Goal: Task Accomplishment & Management: Complete application form

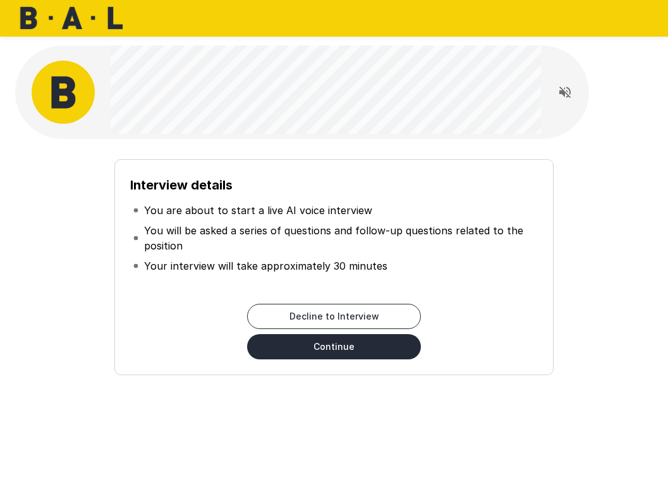
click at [363, 345] on button "Continue" at bounding box center [334, 346] width 174 height 25
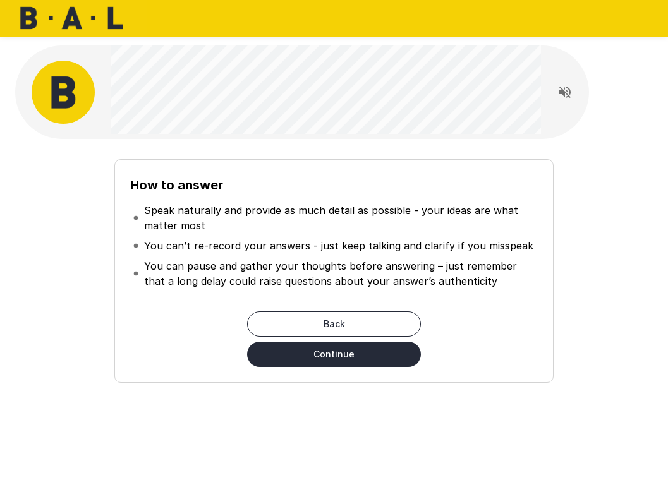
click at [587, 135] on div at bounding box center [301, 91] width 573 height 93
click at [570, 96] on icon "Read questions aloud" at bounding box center [564, 92] width 15 height 15
click at [371, 362] on button "Continue" at bounding box center [334, 354] width 174 height 25
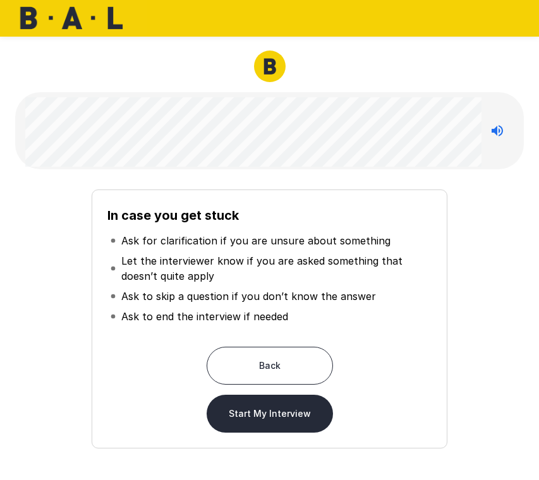
click at [255, 421] on button "Start My Interview" at bounding box center [270, 414] width 126 height 38
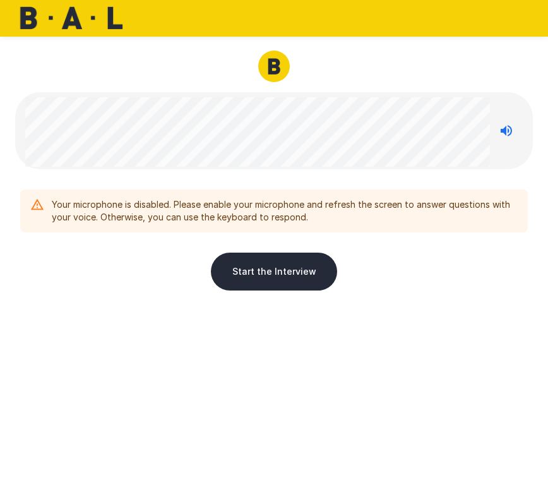
click at [412, 292] on div "Your microphone is disabled. Please enable your microphone and refresh the scre…" at bounding box center [274, 232] width 518 height 126
click at [414, 263] on div "Start the Interview" at bounding box center [274, 272] width 508 height 38
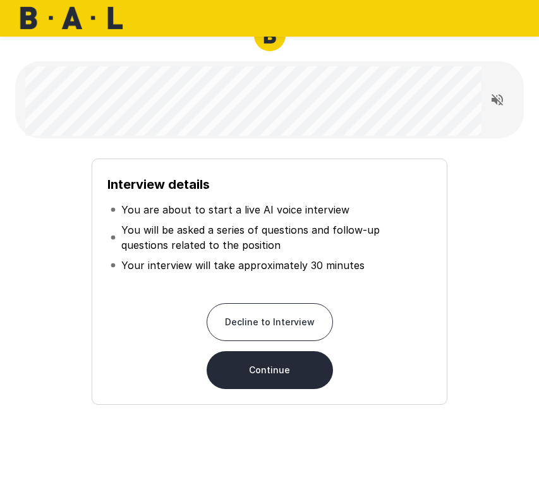
scroll to position [32, 0]
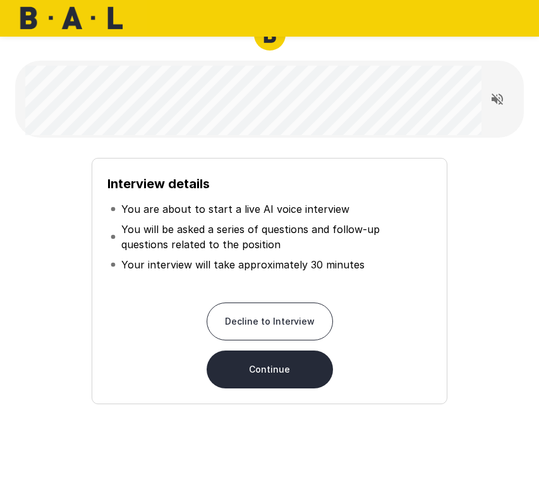
click at [299, 365] on button "Continue" at bounding box center [270, 370] width 126 height 38
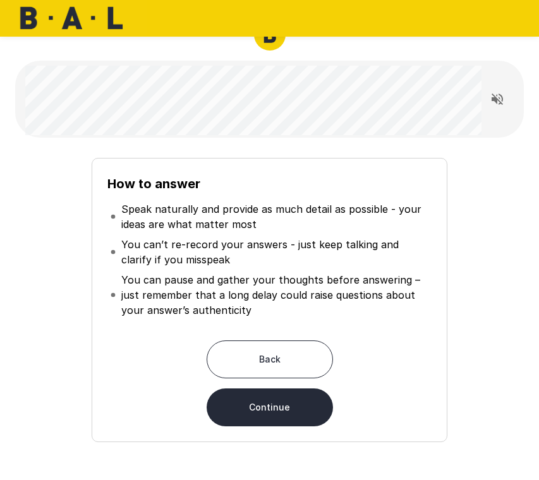
click at [285, 400] on button "Continue" at bounding box center [270, 407] width 126 height 38
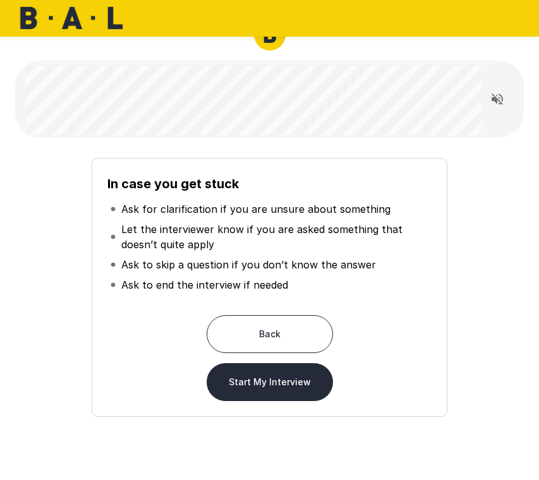
click at [289, 382] on button "Start My Interview" at bounding box center [270, 382] width 126 height 38
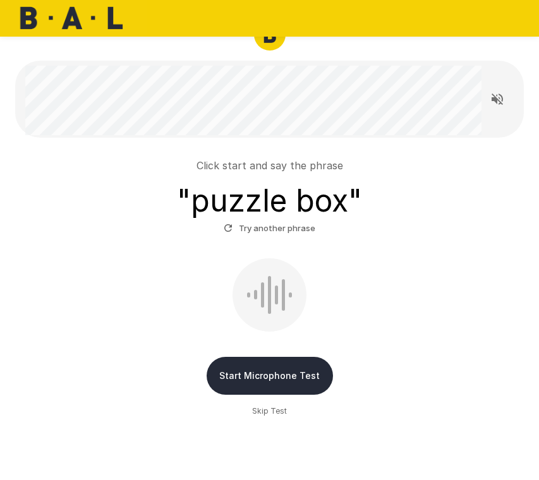
click at [265, 378] on button "Start Microphone Test" at bounding box center [270, 376] width 126 height 38
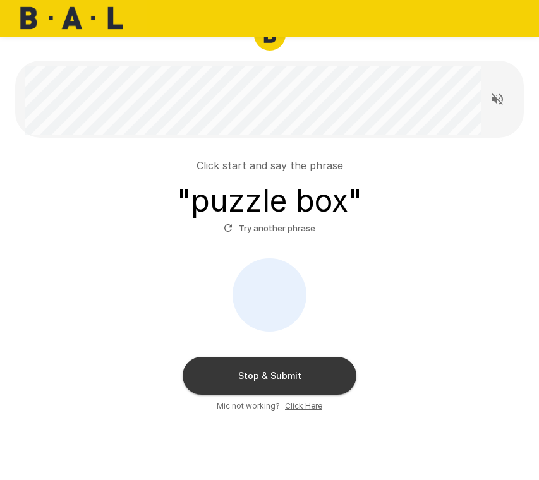
click at [265, 378] on button "Stop & Submit" at bounding box center [270, 376] width 174 height 38
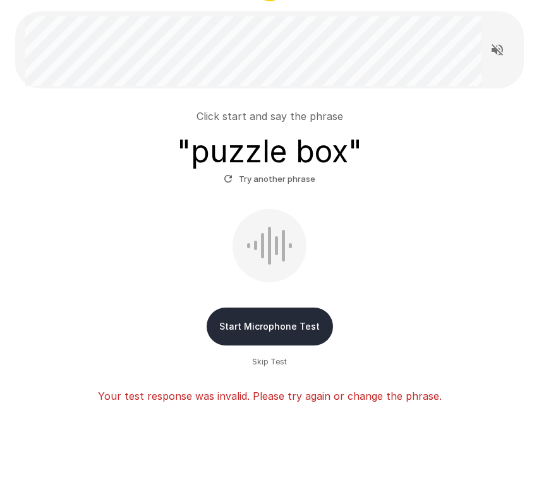
scroll to position [82, 0]
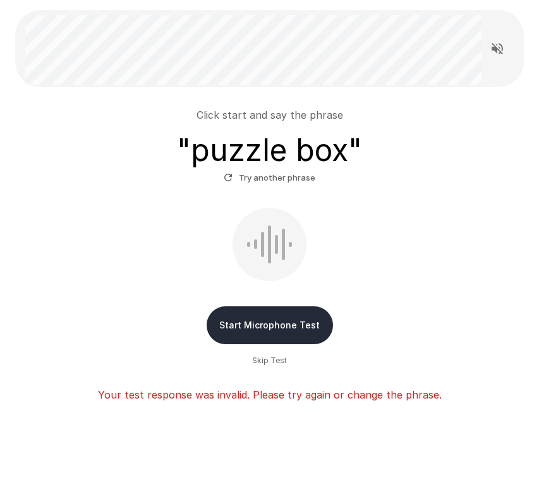
click at [273, 176] on button "Try another phrase" at bounding box center [269, 178] width 98 height 20
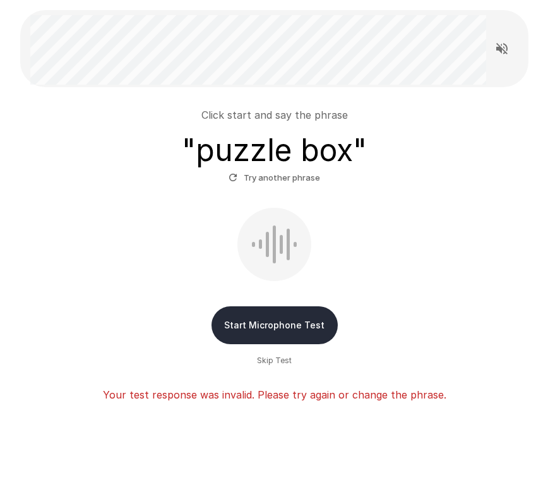
scroll to position [0, 0]
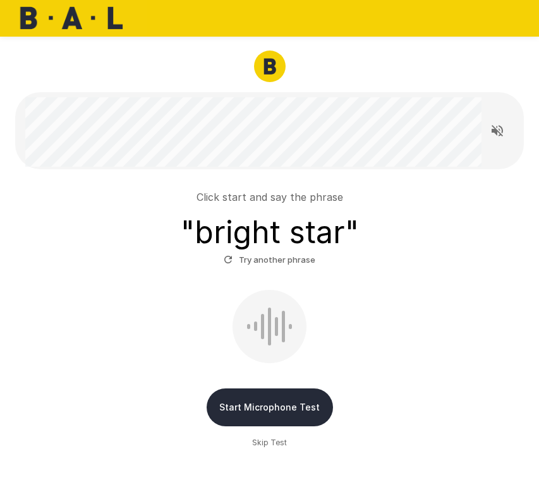
click at [254, 401] on button "Start Microphone Test" at bounding box center [270, 407] width 126 height 38
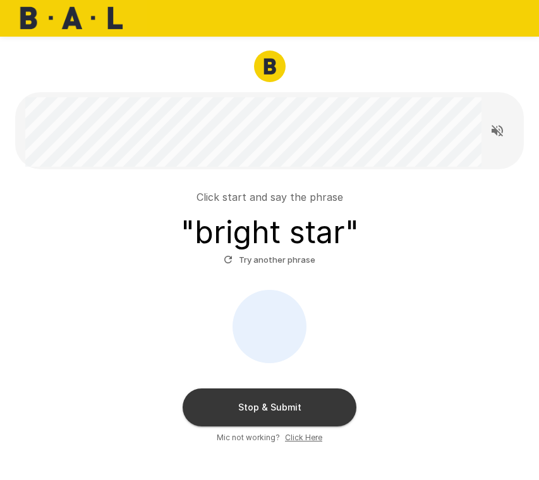
click at [254, 401] on button "Stop & Submit" at bounding box center [270, 407] width 174 height 38
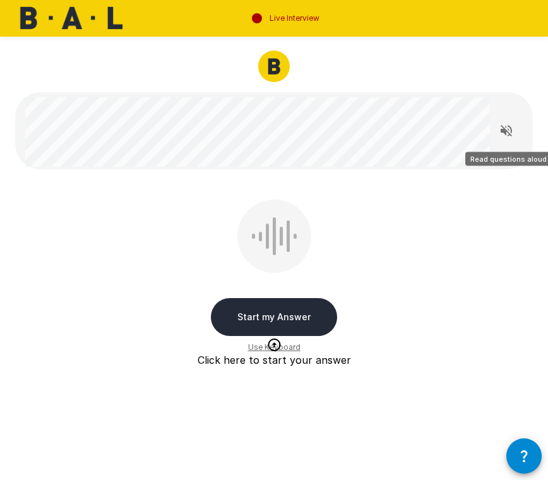
click at [511, 131] on icon "Read questions aloud" at bounding box center [506, 130] width 11 height 11
click at [286, 327] on button "Start my Answer" at bounding box center [274, 317] width 126 height 38
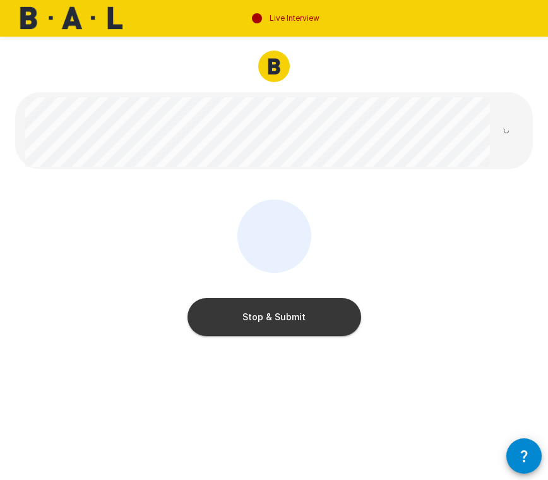
click at [286, 327] on button "Stop & Submit" at bounding box center [275, 317] width 174 height 38
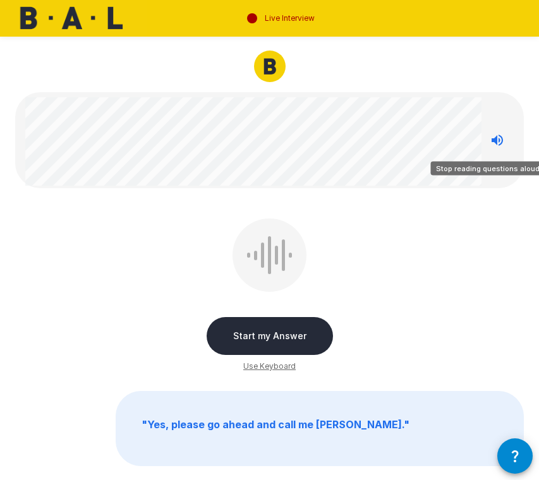
click at [499, 135] on icon "Stop reading questions aloud" at bounding box center [496, 140] width 11 height 11
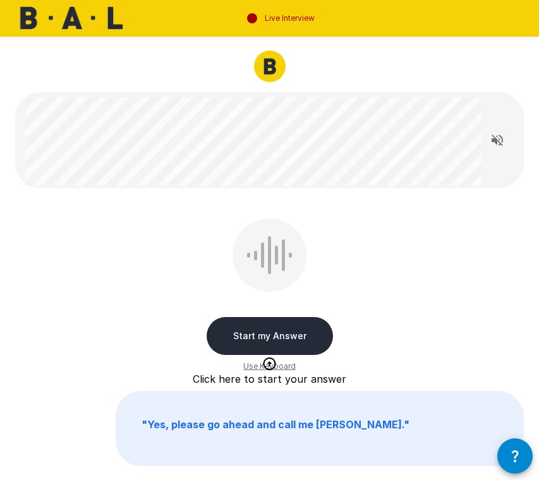
click at [277, 337] on button "Start my Answer" at bounding box center [270, 336] width 126 height 38
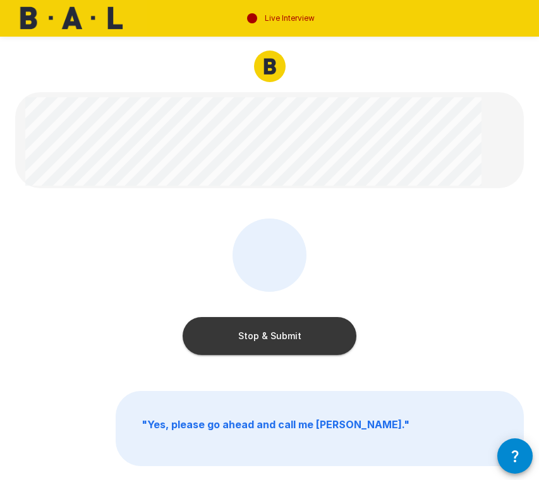
click at [277, 337] on button "Stop & Submit" at bounding box center [270, 336] width 174 height 38
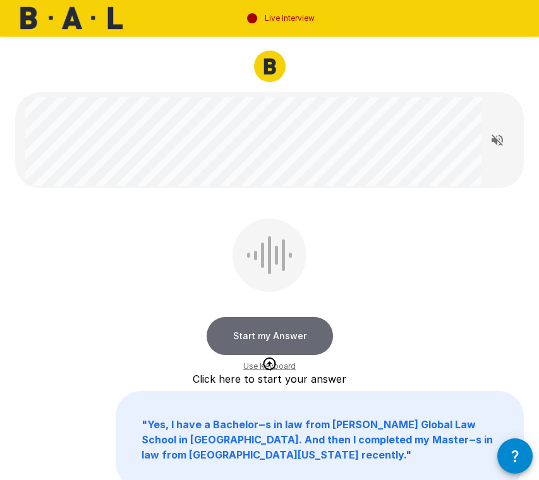
click at [280, 329] on button "Start my Answer" at bounding box center [270, 336] width 126 height 38
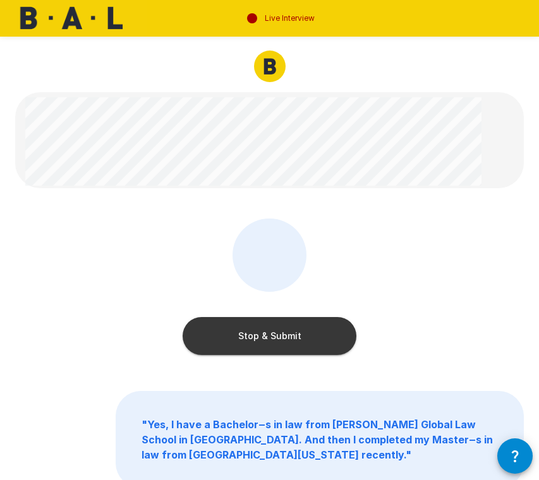
click at [280, 329] on button "Stop & Submit" at bounding box center [270, 336] width 174 height 38
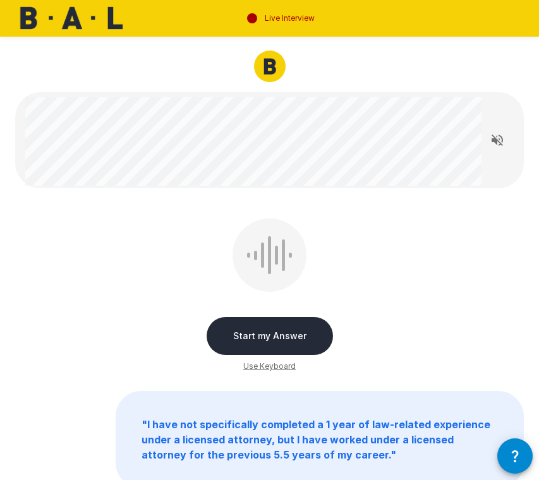
click at [280, 339] on button "Start my Answer" at bounding box center [270, 336] width 126 height 38
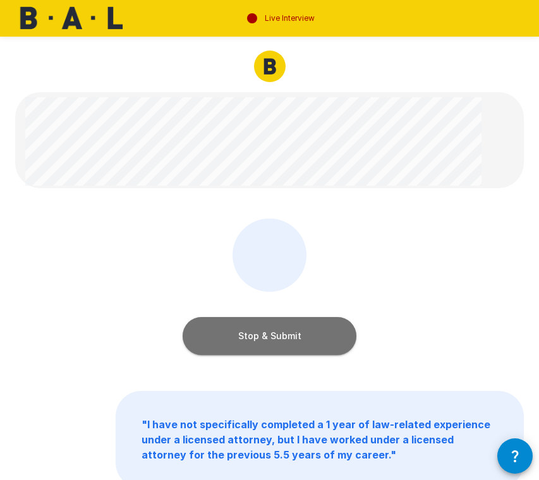
click at [280, 339] on button "Stop & Submit" at bounding box center [270, 336] width 174 height 38
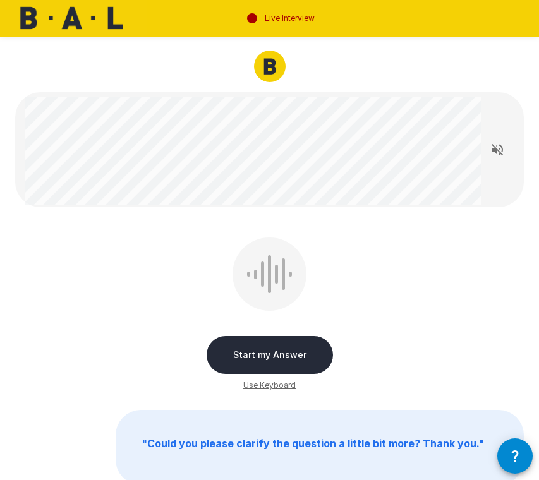
click at [273, 356] on button "Start my Answer" at bounding box center [270, 355] width 126 height 38
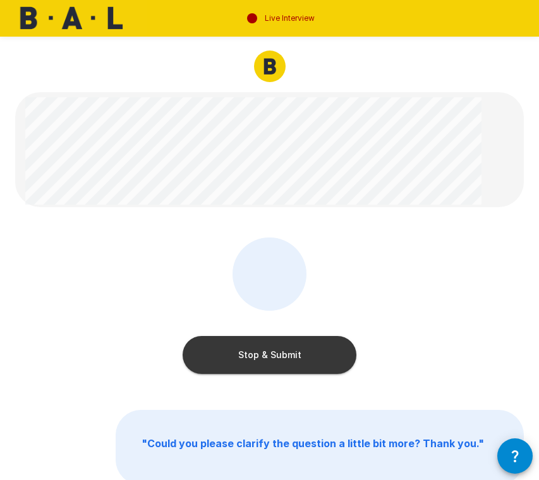
click at [273, 356] on button "Stop & Submit" at bounding box center [270, 355] width 174 height 38
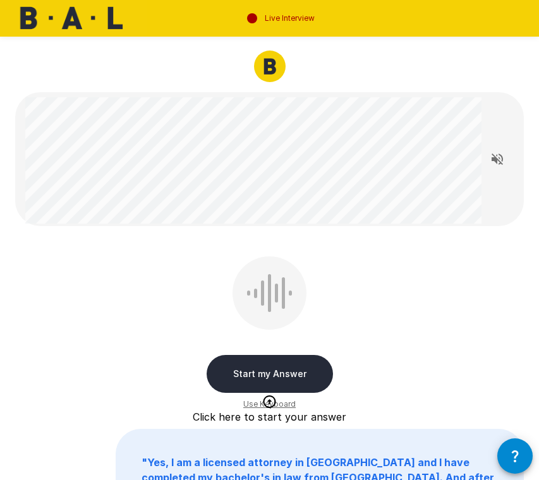
click at [273, 376] on button "Start my Answer" at bounding box center [270, 374] width 126 height 38
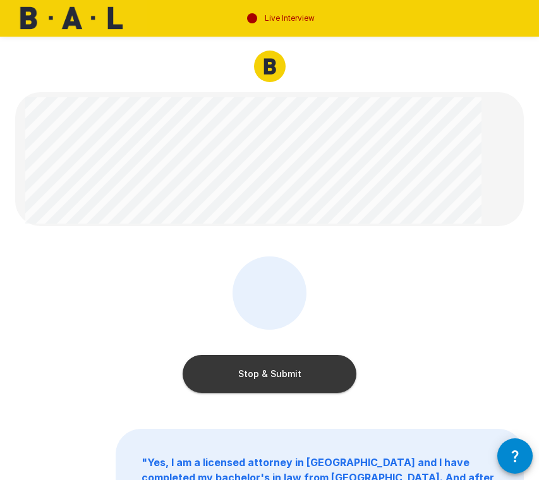
click at [320, 376] on button "Stop & Submit" at bounding box center [270, 374] width 174 height 38
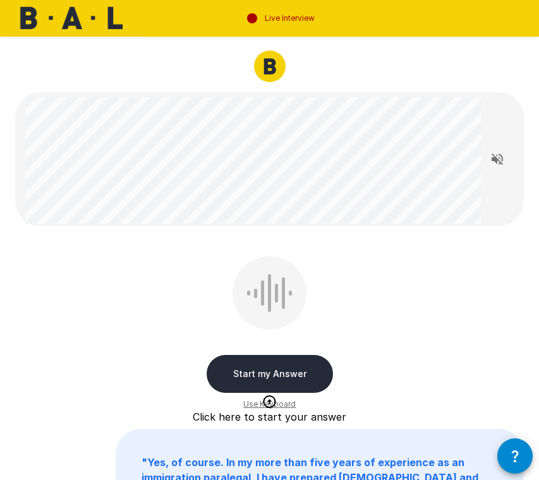
click at [287, 377] on button "Start my Answer" at bounding box center [270, 374] width 126 height 38
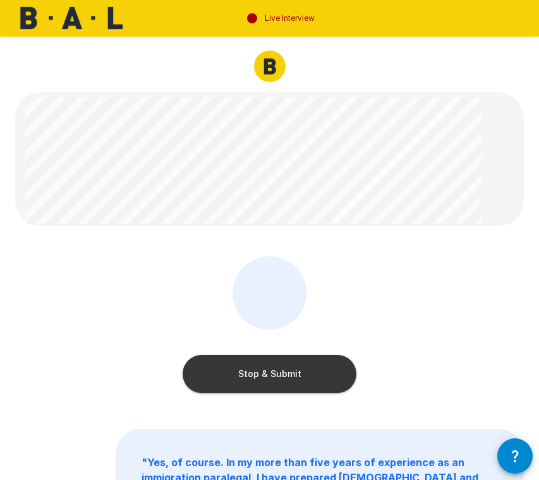
click at [287, 377] on button "Stop & Submit" at bounding box center [270, 374] width 174 height 38
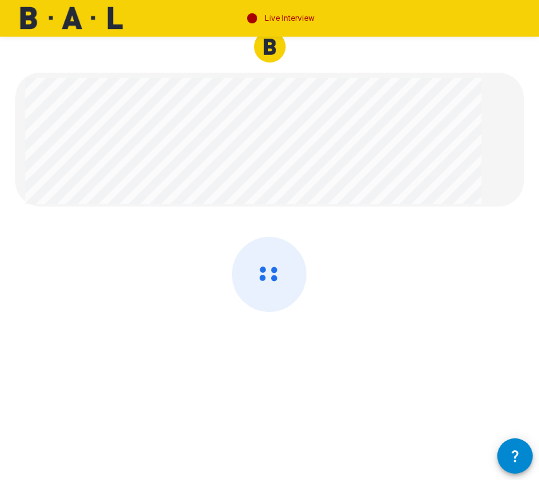
scroll to position [19, 0]
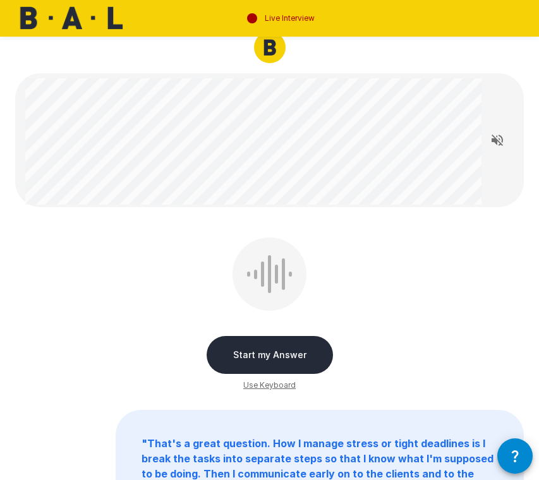
click at [261, 358] on button "Start my Answer" at bounding box center [270, 355] width 126 height 38
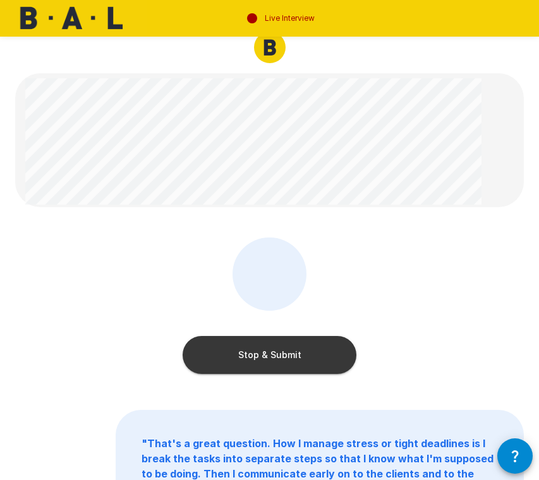
click at [261, 358] on button "Stop & Submit" at bounding box center [270, 355] width 174 height 38
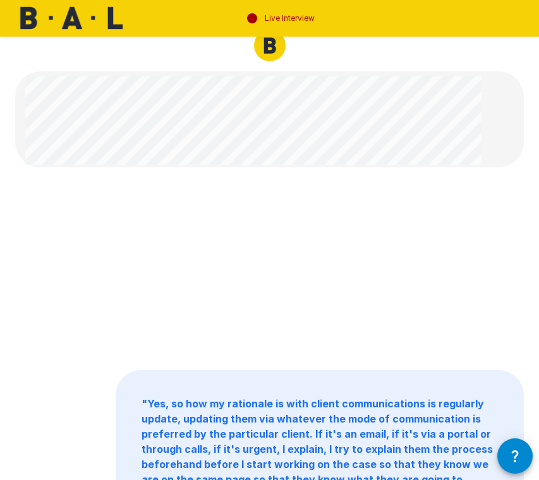
scroll to position [8, 0]
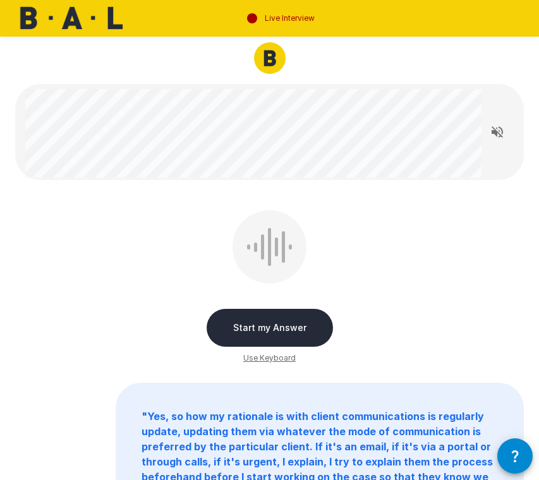
click at [268, 327] on button "Start my Answer" at bounding box center [270, 328] width 126 height 38
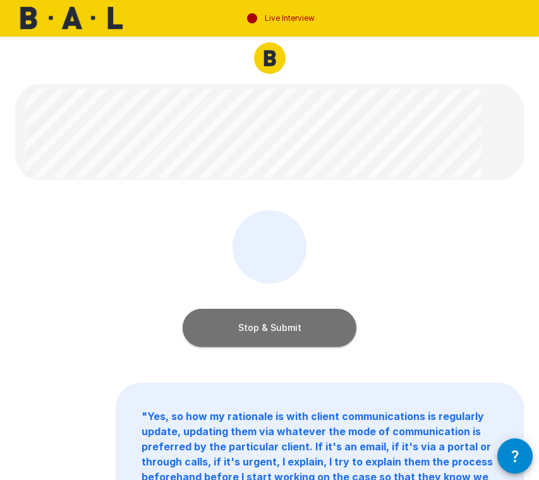
click at [268, 327] on button "Stop & Submit" at bounding box center [270, 328] width 174 height 38
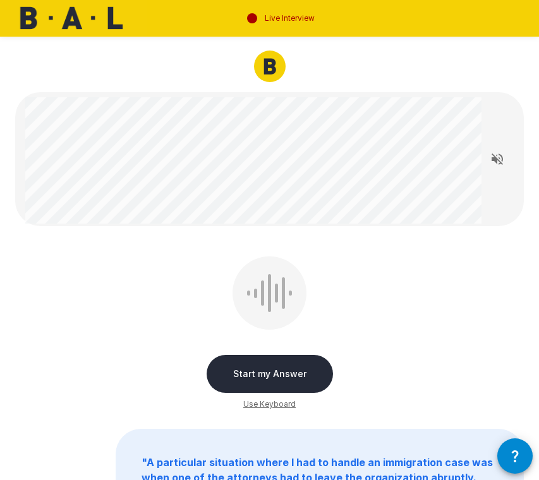
scroll to position [0, 0]
click at [277, 371] on button "Start my Answer" at bounding box center [270, 374] width 126 height 38
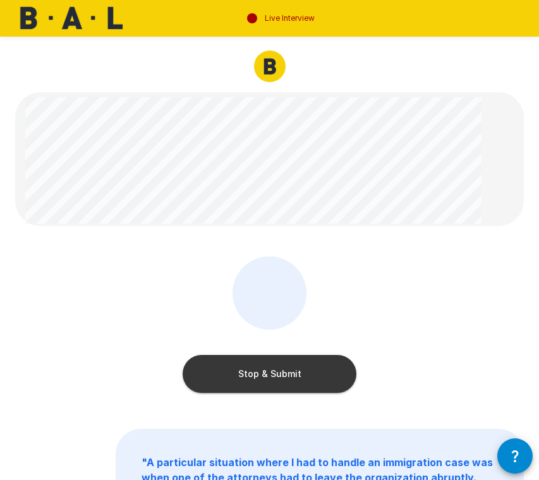
click at [277, 371] on button "Stop & Submit" at bounding box center [270, 374] width 174 height 38
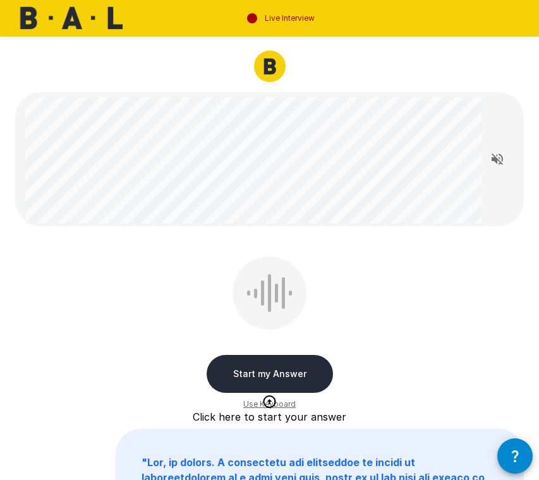
click at [279, 379] on button "Start my Answer" at bounding box center [270, 374] width 126 height 38
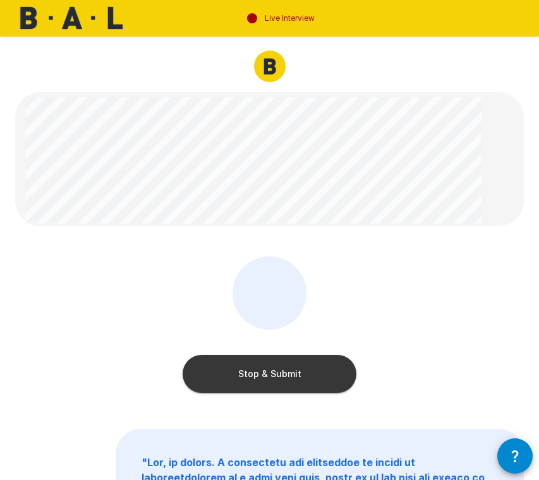
click at [279, 379] on button "Stop & Submit" at bounding box center [270, 374] width 174 height 38
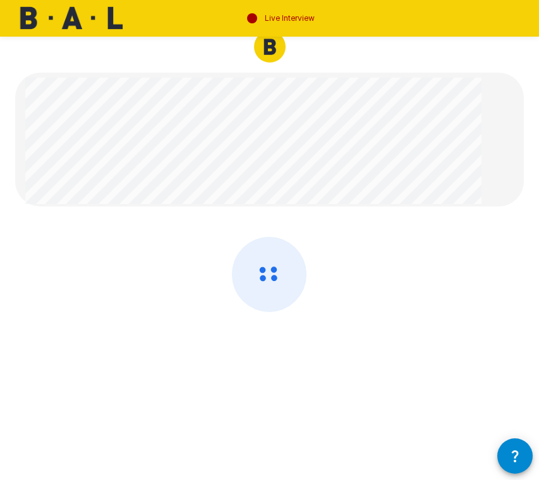
scroll to position [19, 0]
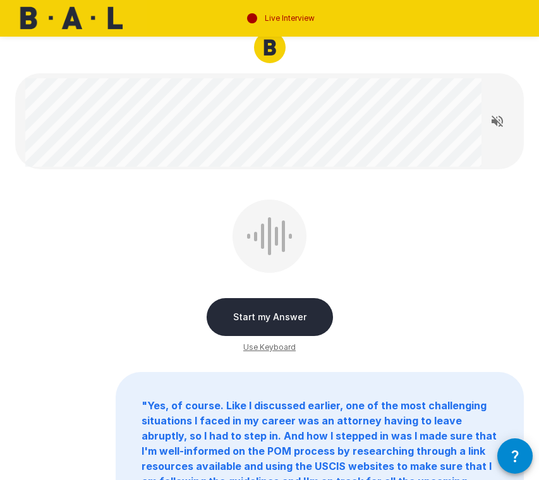
click at [276, 315] on button "Start my Answer" at bounding box center [270, 317] width 126 height 38
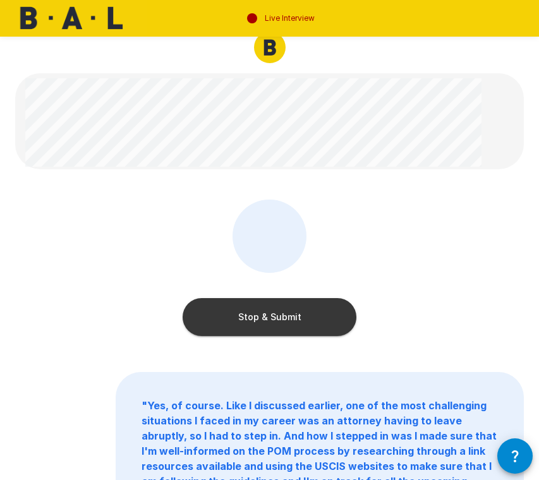
click at [276, 315] on button "Stop & Submit" at bounding box center [270, 317] width 174 height 38
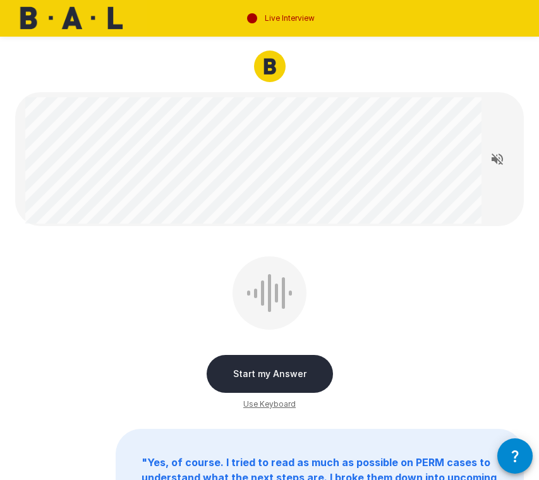
scroll to position [0, 0]
click at [285, 370] on button "Start my Answer" at bounding box center [270, 374] width 126 height 38
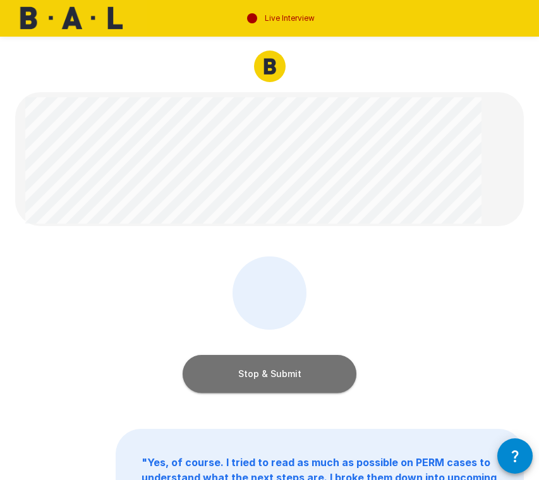
click at [340, 383] on button "Stop & Submit" at bounding box center [270, 374] width 174 height 38
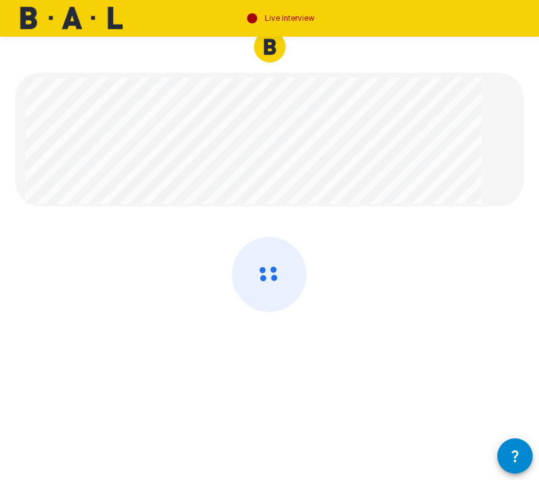
scroll to position [19, 0]
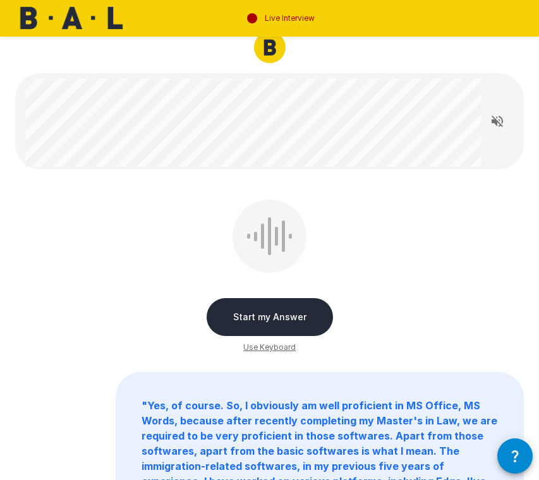
click at [340, 383] on p "" Yes, of course. So, I obviously am well proficient in MS Office, MS Words, be…" at bounding box center [319, 489] width 407 height 232
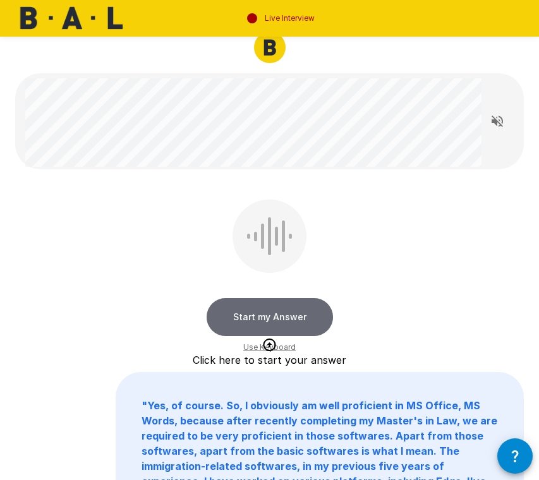
click at [290, 314] on button "Start my Answer" at bounding box center [270, 317] width 126 height 38
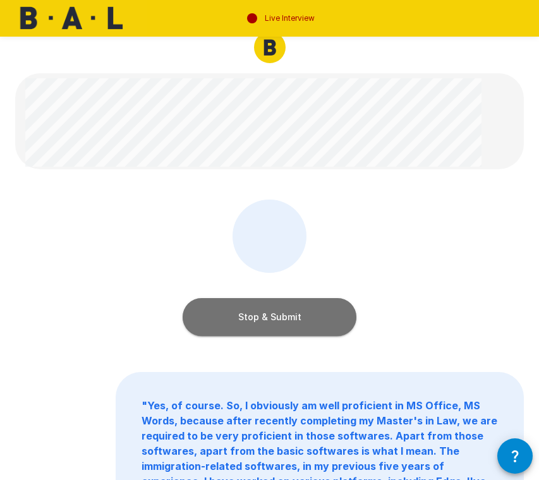
click at [302, 321] on button "Stop & Submit" at bounding box center [270, 317] width 174 height 38
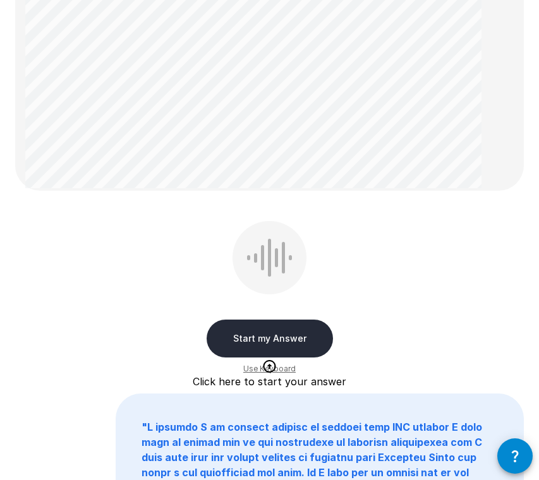
scroll to position [401, 0]
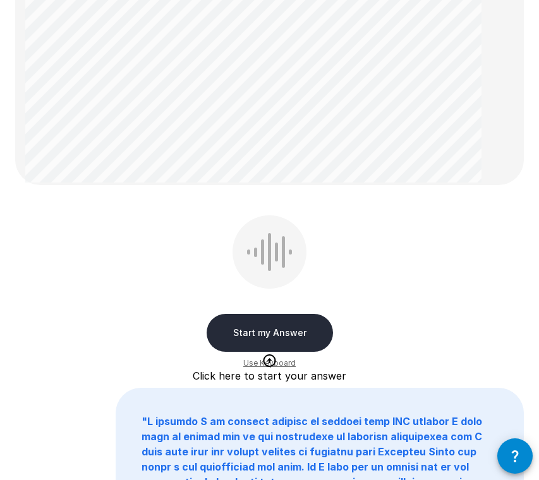
click at [299, 325] on button "Start my Answer" at bounding box center [270, 333] width 126 height 38
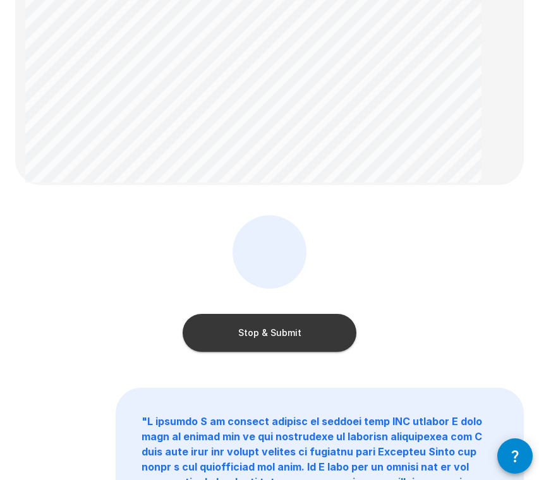
click at [299, 325] on button "Stop & Submit" at bounding box center [270, 333] width 174 height 38
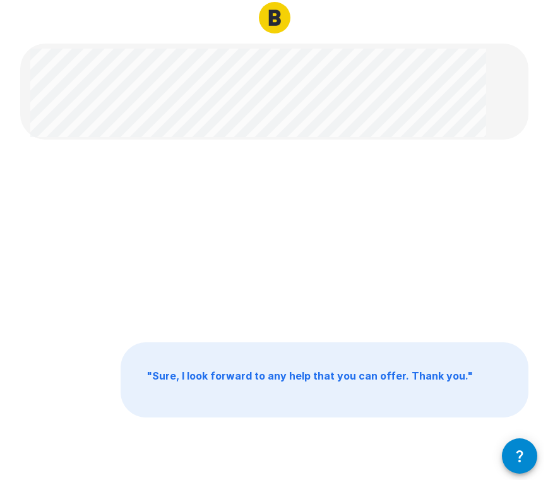
scroll to position [0, 0]
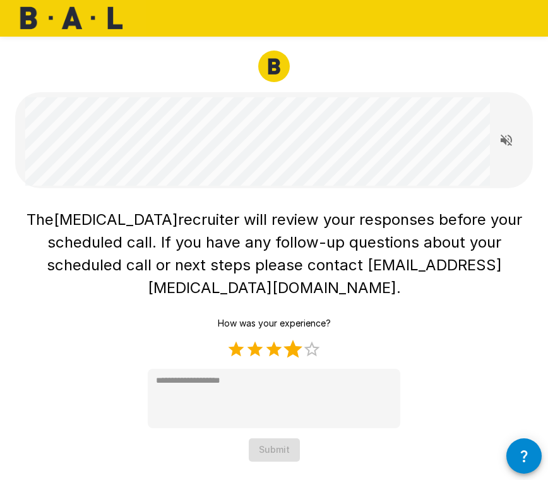
click at [295, 340] on label "4 Stars" at bounding box center [293, 349] width 19 height 19
click at [236, 340] on label "1 Star" at bounding box center [236, 349] width 19 height 19
click at [399, 337] on div "How was your experience? 1 Star 2 Stars 3 Stars 4 Stars 5 Stars Empty * Submit" at bounding box center [274, 387] width 253 height 150
click at [314, 340] on label "5 Stars" at bounding box center [312, 349] width 19 height 19
type textarea "*"
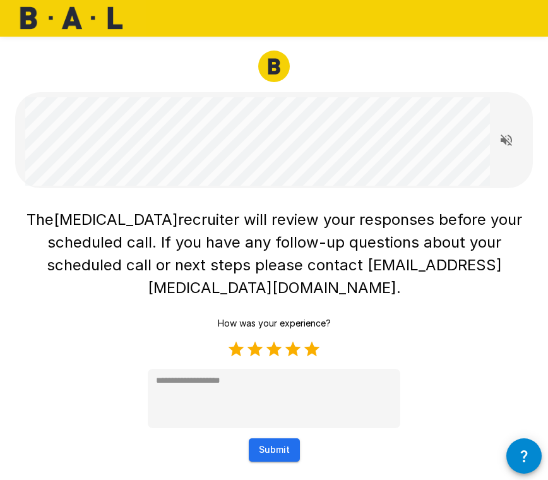
click at [287, 438] on button "Submit" at bounding box center [274, 449] width 51 height 23
